Goal: Find specific page/section: Find specific page/section

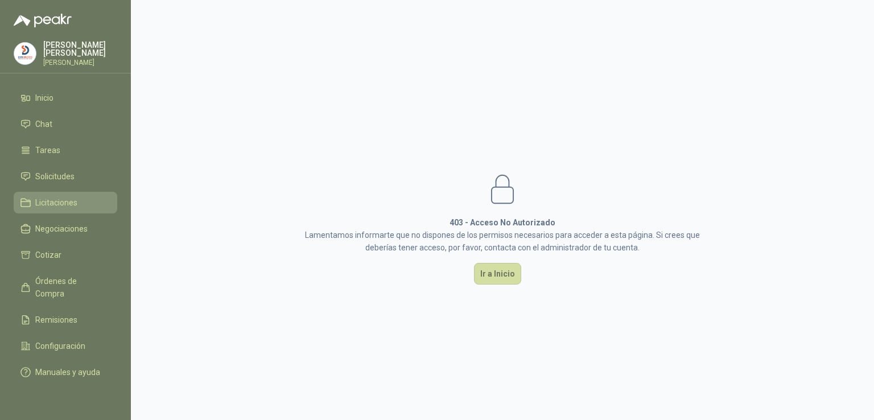
click at [85, 196] on li "Licitaciones" at bounding box center [65, 202] width 90 height 13
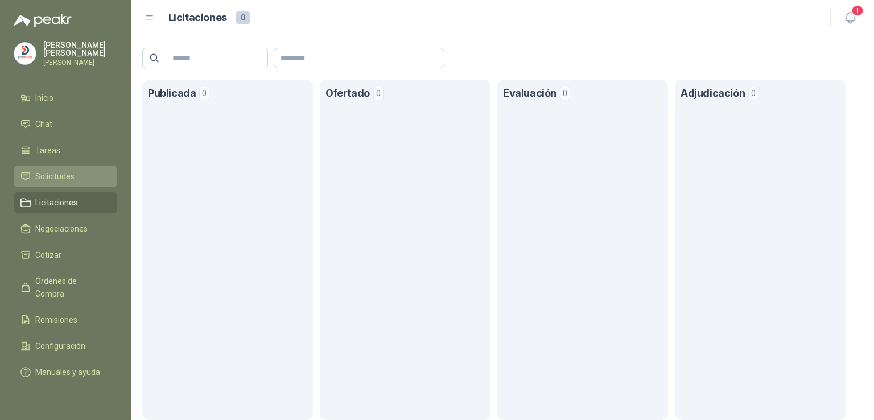
click at [87, 178] on li "Solicitudes" at bounding box center [65, 176] width 90 height 13
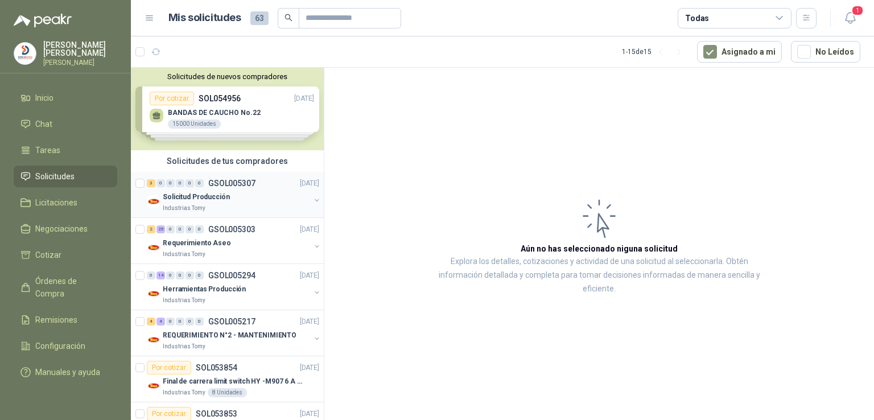
click at [189, 197] on p "Solicitud Producción" at bounding box center [196, 197] width 67 height 11
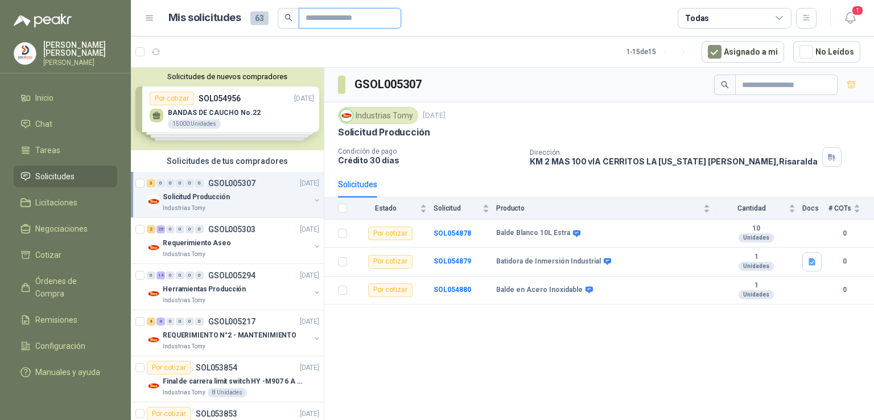
click at [306, 24] on input "text" at bounding box center [346, 18] width 80 height 19
type input "*"
